Goal: Task Accomplishment & Management: Manage account settings

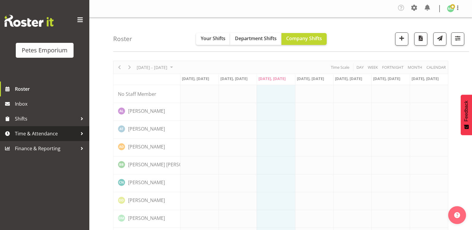
click at [26, 134] on span "Time & Attendance" at bounding box center [46, 133] width 62 height 9
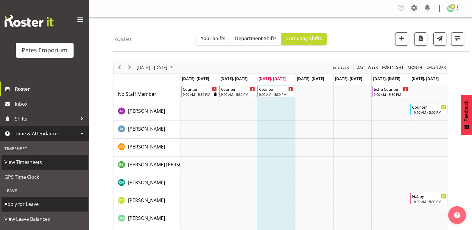
scroll to position [43, 0]
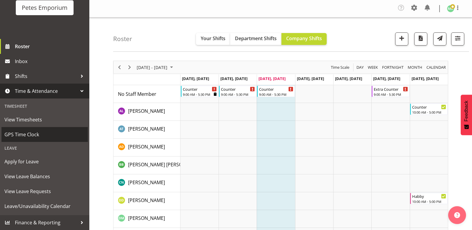
click at [39, 135] on span "GPS Time Clock" at bounding box center [44, 134] width 80 height 9
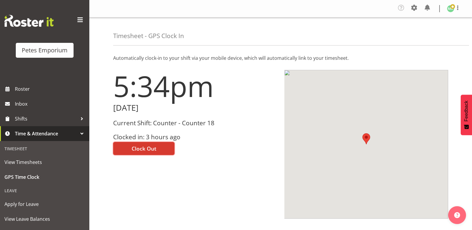
click at [151, 148] on span "Clock Out" at bounding box center [144, 149] width 25 height 8
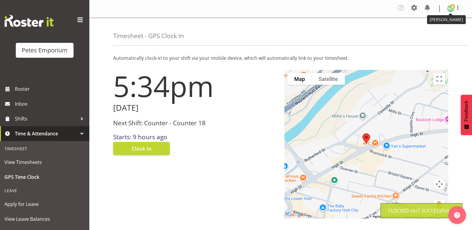
click at [450, 10] on img at bounding box center [450, 8] width 7 height 7
click at [433, 31] on link "Log Out" at bounding box center [432, 32] width 57 height 11
